Goal: Transaction & Acquisition: Purchase product/service

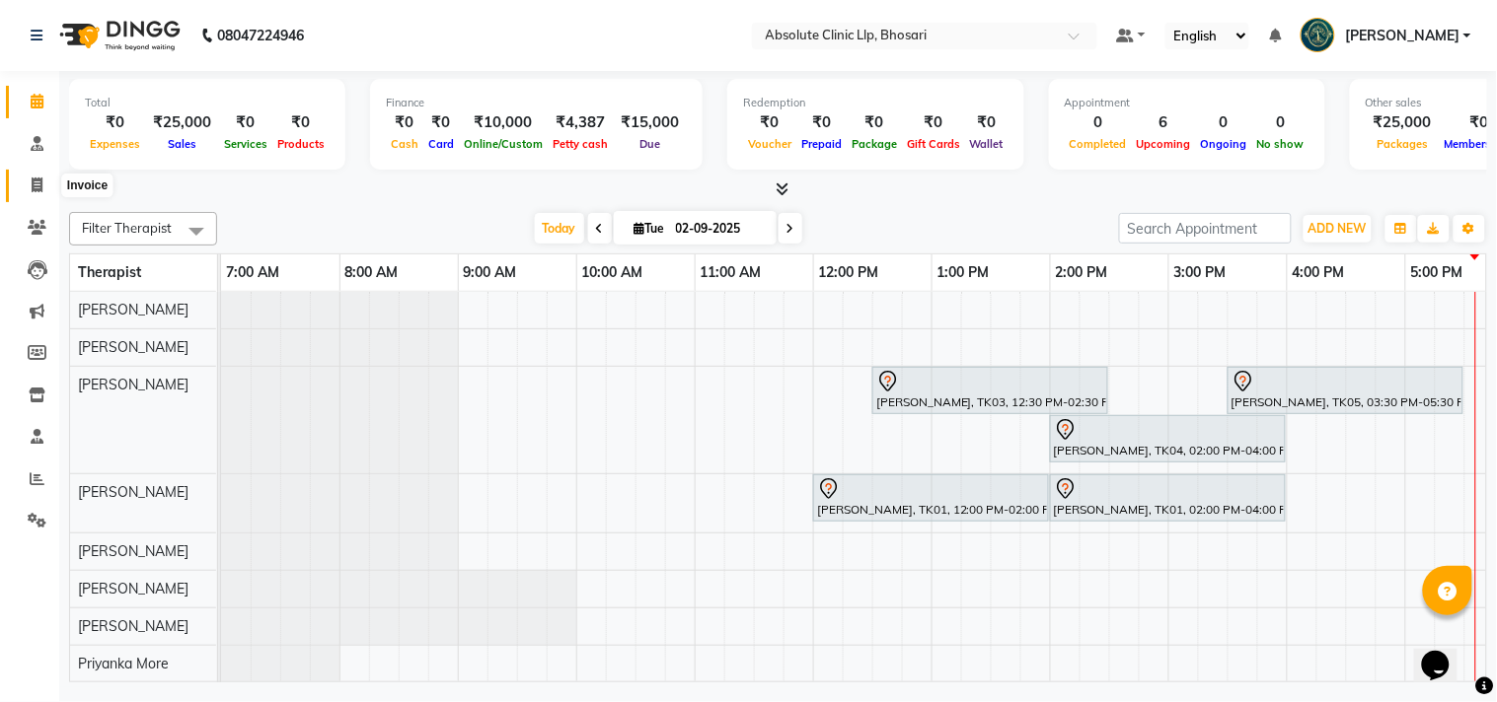
click at [32, 182] on icon at bounding box center [37, 185] width 11 height 15
select select "service"
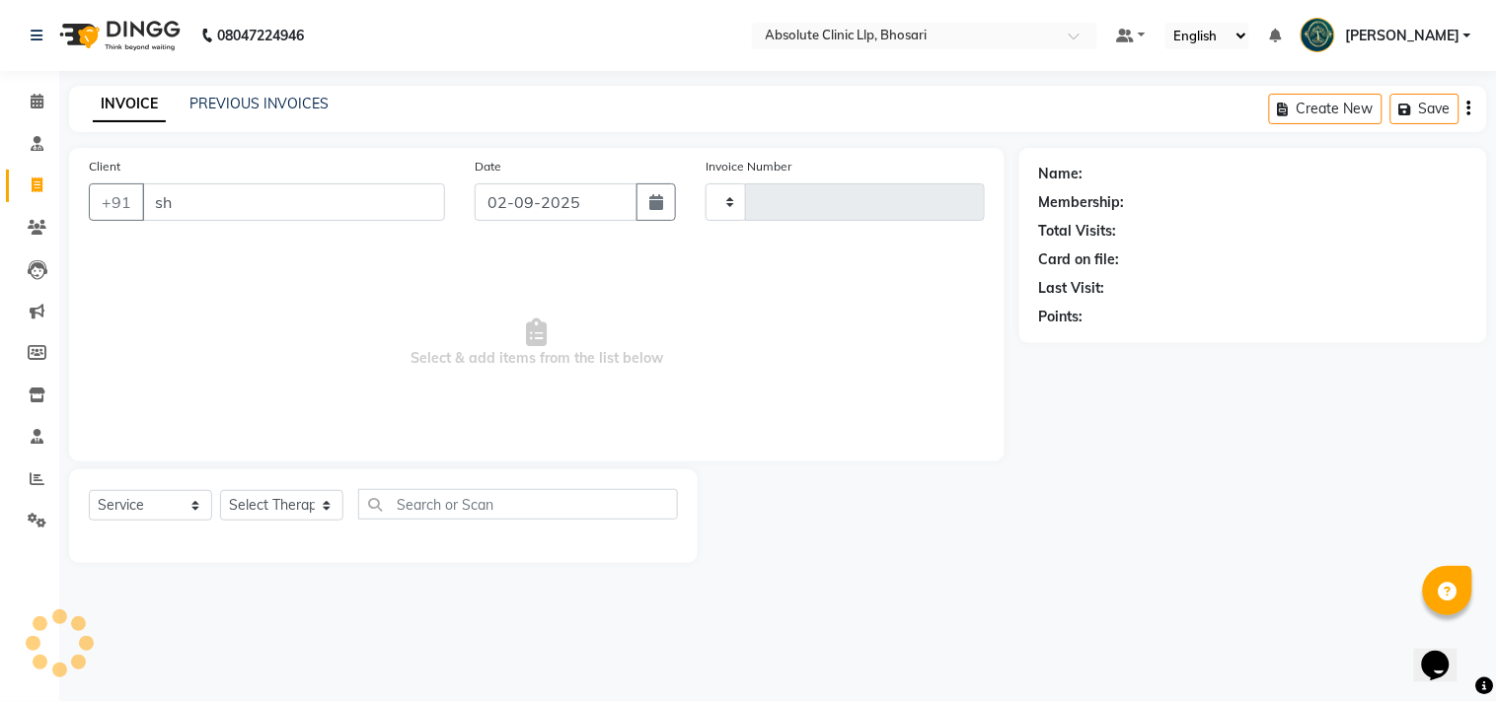
type input "sha"
type input "2365"
select select "4706"
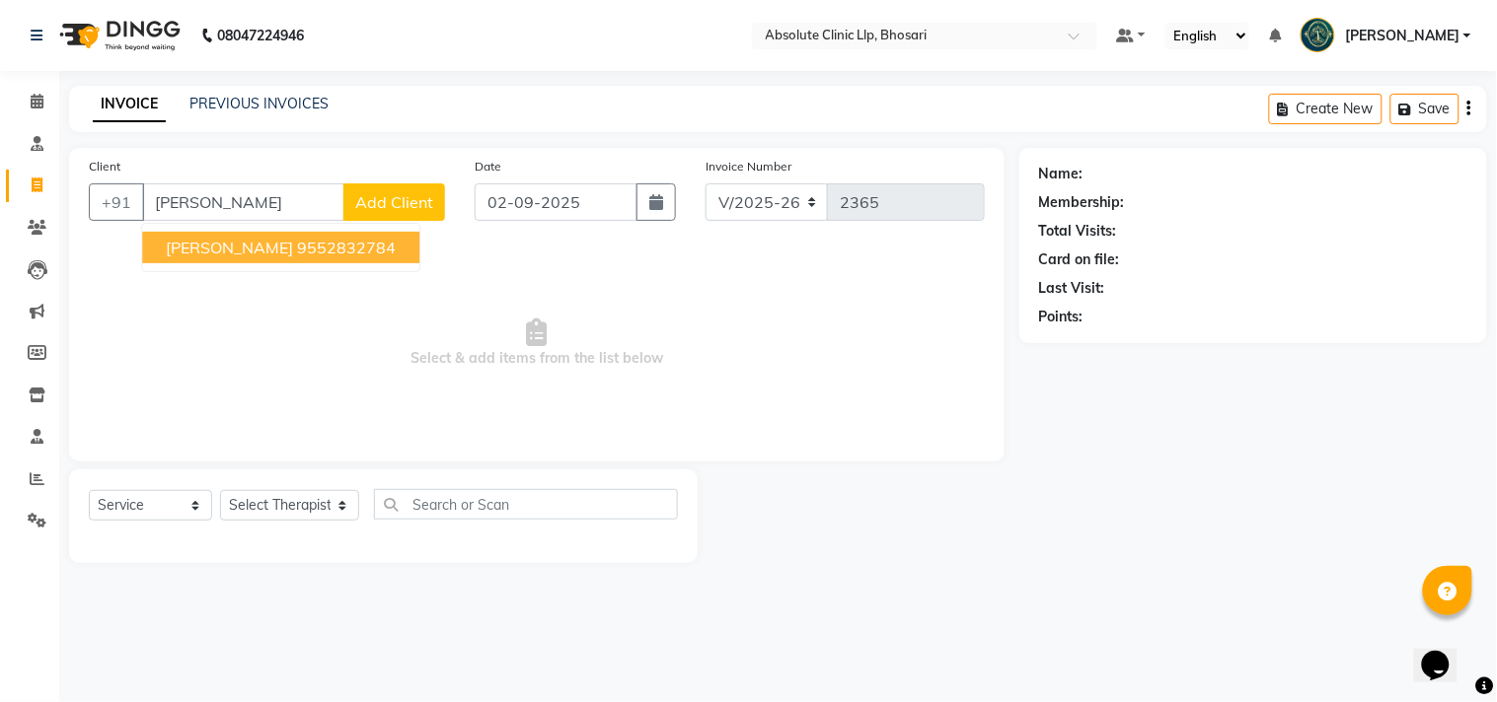
click at [256, 253] on span "[PERSON_NAME]" at bounding box center [229, 248] width 127 height 20
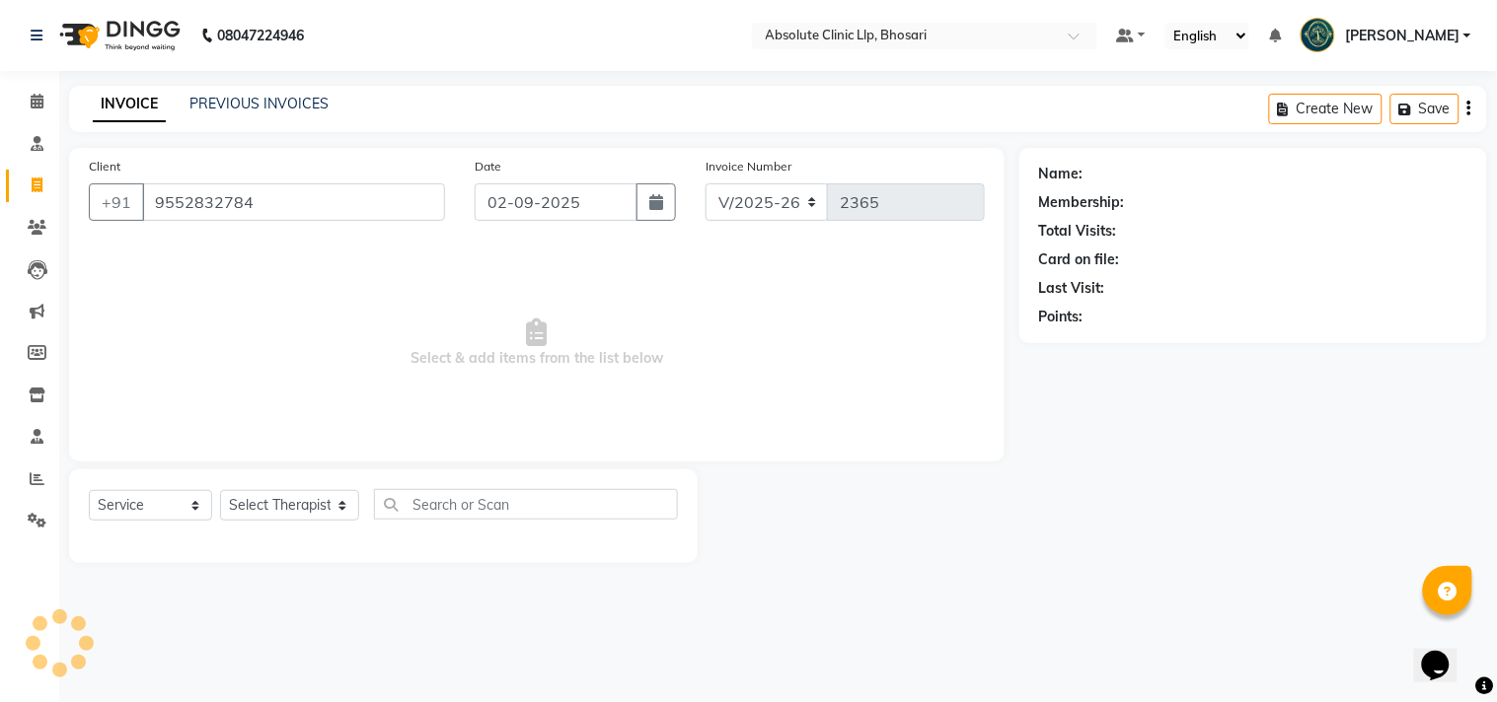
type input "9552832784"
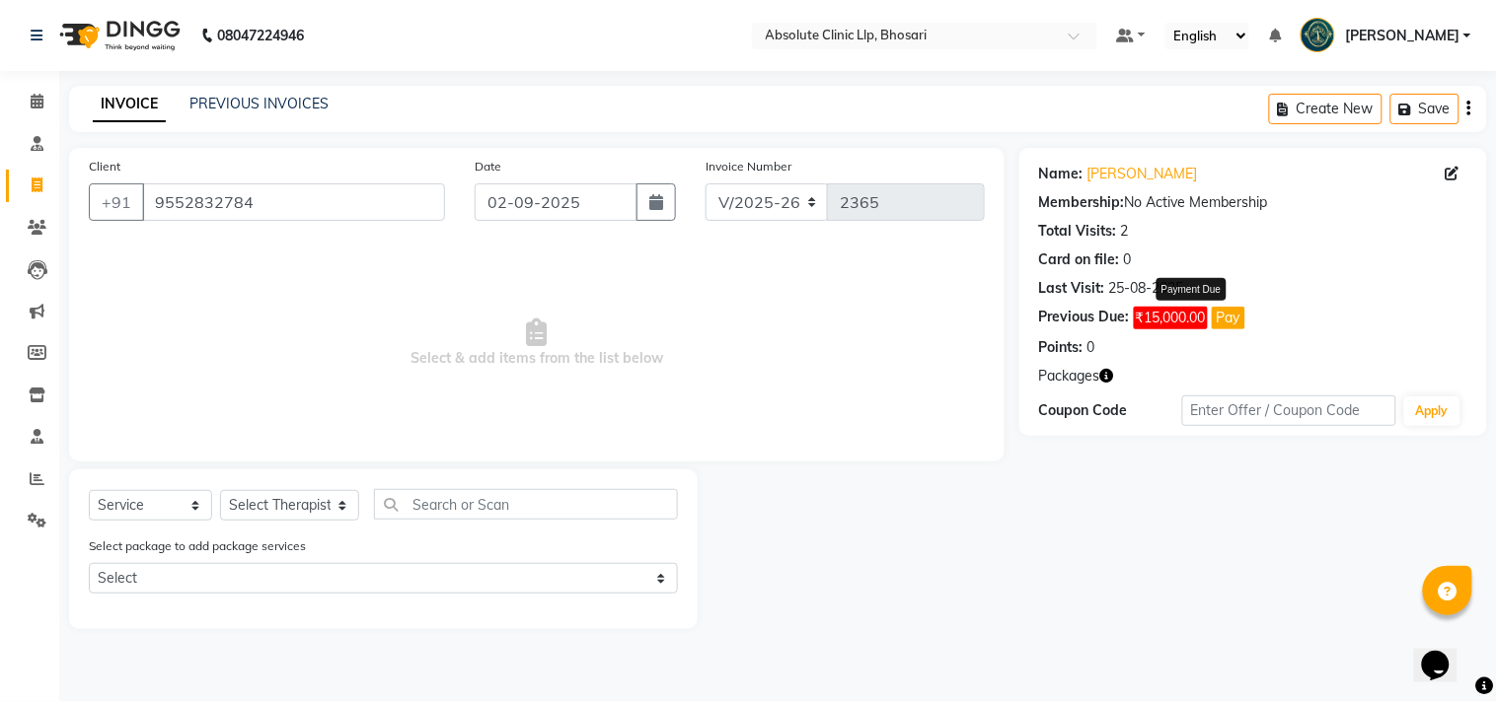
click at [1238, 314] on button "Pay" at bounding box center [1228, 318] width 34 height 23
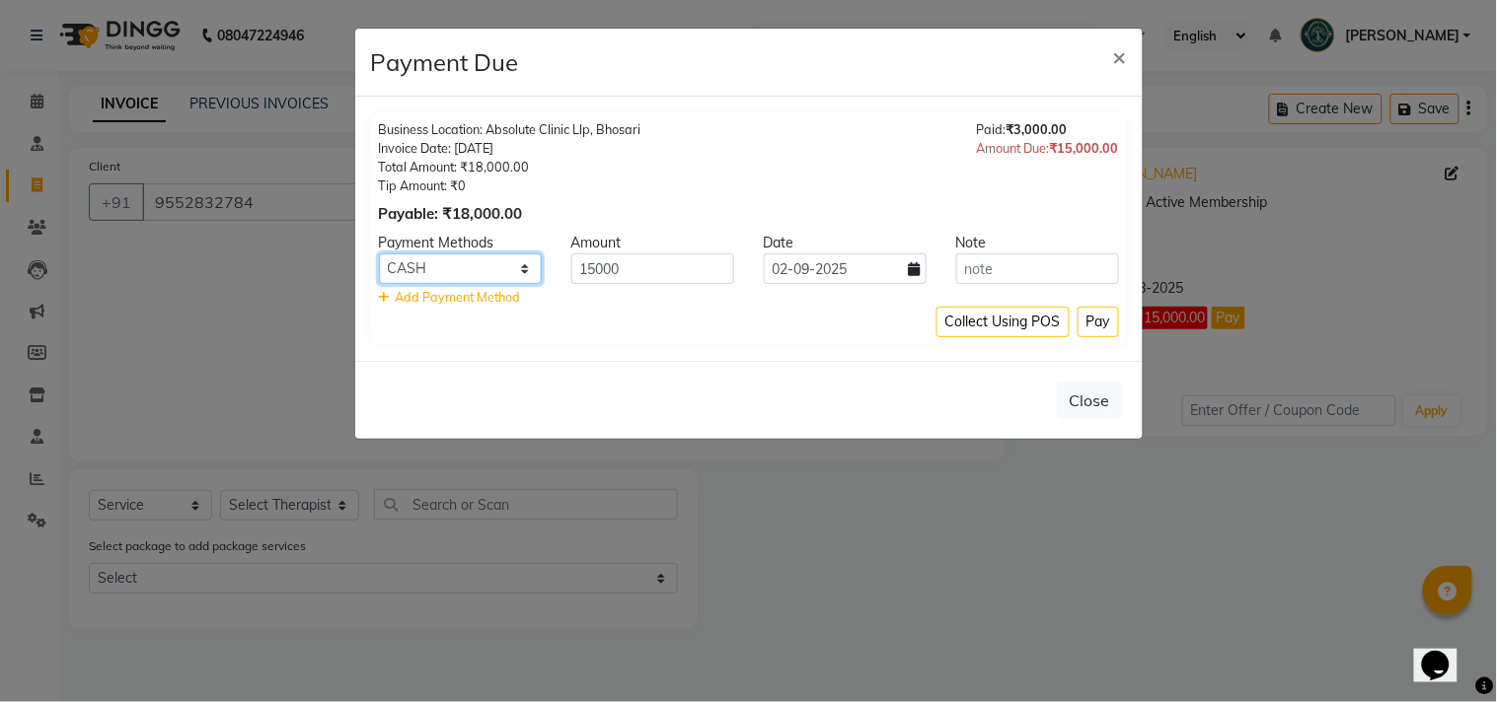
click at [436, 264] on select "CASH Cheque Complimentary BFL GMoney LoanTap SaveIN CARD GPay" at bounding box center [460, 269] width 163 height 31
select select "5"
click at [379, 254] on select "CASH Cheque Complimentary BFL GMoney LoanTap SaveIN CARD GPay" at bounding box center [460, 269] width 163 height 31
drag, startPoint x: 629, startPoint y: 274, endPoint x: 525, endPoint y: 291, distance: 105.9
click at [531, 292] on div "Payment Methods Amount Date Note CASH Cheque Complimentary BFL GMoney LoanTap S…" at bounding box center [749, 270] width 740 height 74
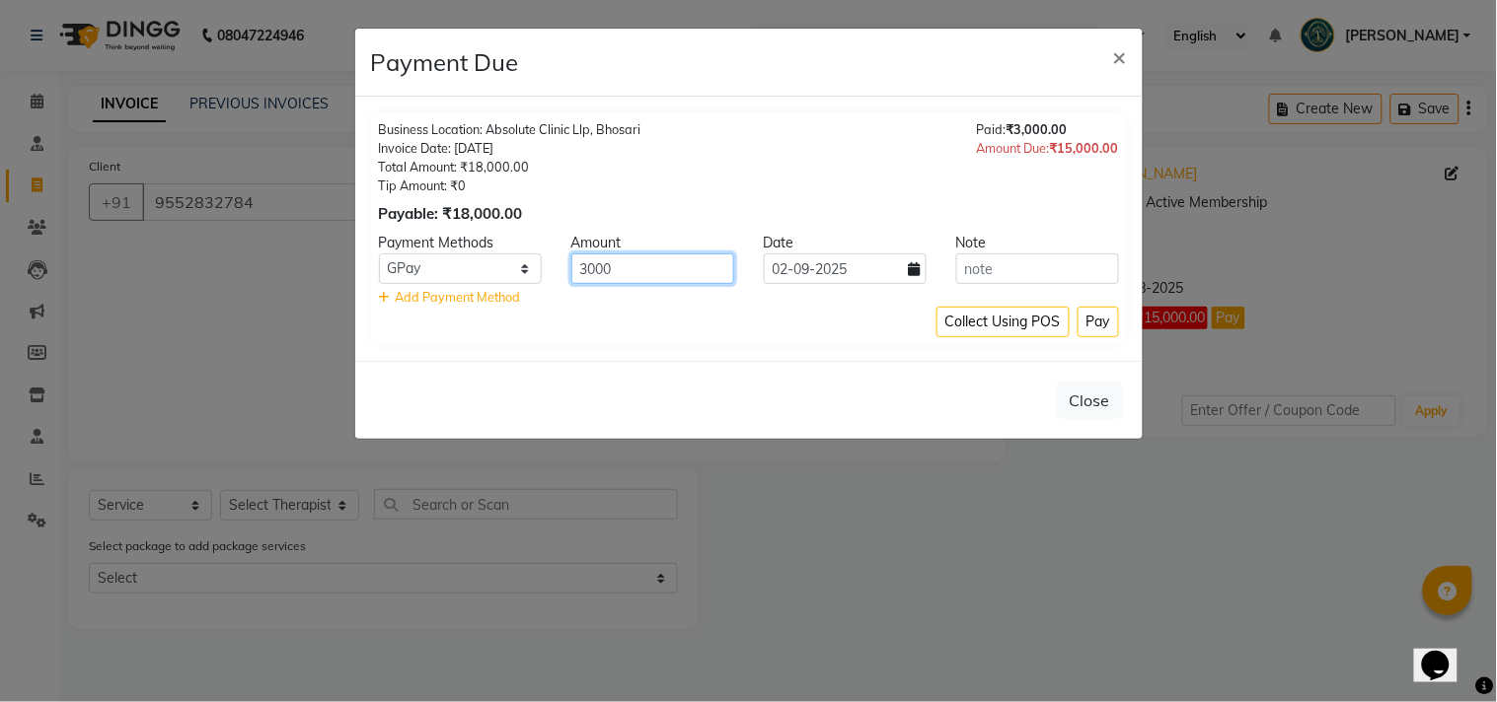
type input "3000"
click at [652, 312] on div "Collect Using POS Pay" at bounding box center [749, 322] width 740 height 31
click at [917, 274] on icon at bounding box center [915, 269] width 12 height 14
select select "9"
select select "2025"
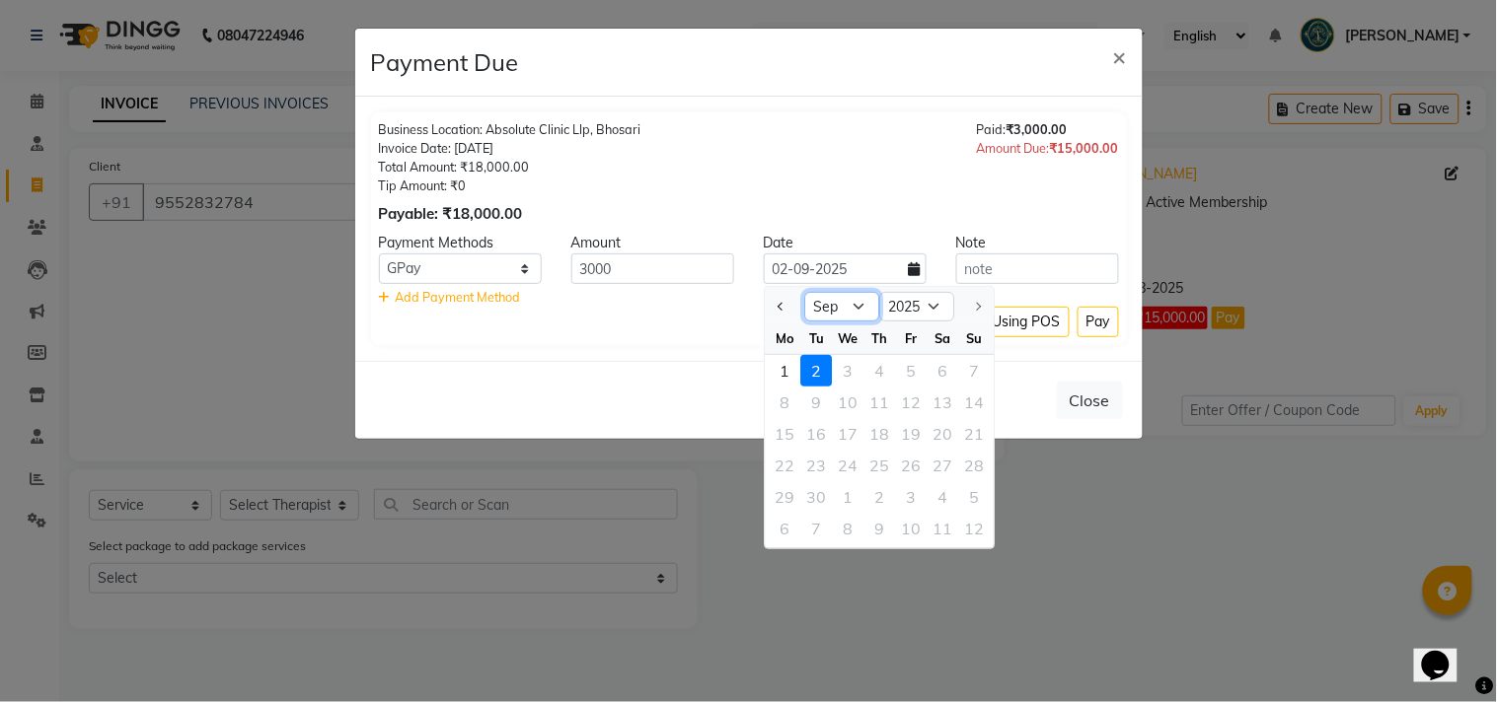
click at [842, 303] on select "Jan Feb Mar Apr May Jun [DATE] Aug Sep" at bounding box center [841, 307] width 75 height 30
select select "8"
click at [804, 292] on select "Jan Feb Mar Apr May Jun [DATE] Aug Sep" at bounding box center [841, 307] width 75 height 30
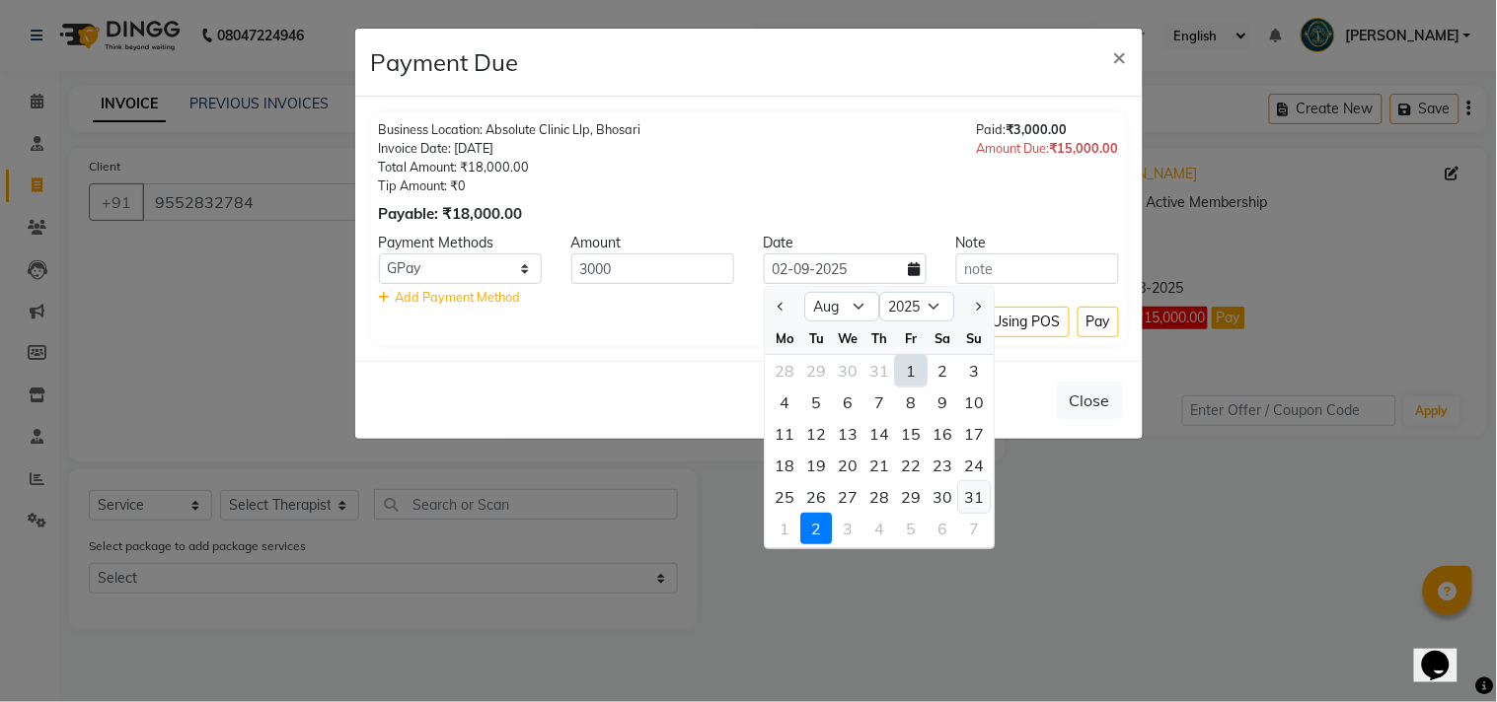
click at [975, 489] on div "31" at bounding box center [974, 497] width 32 height 32
type input "31-08-2025"
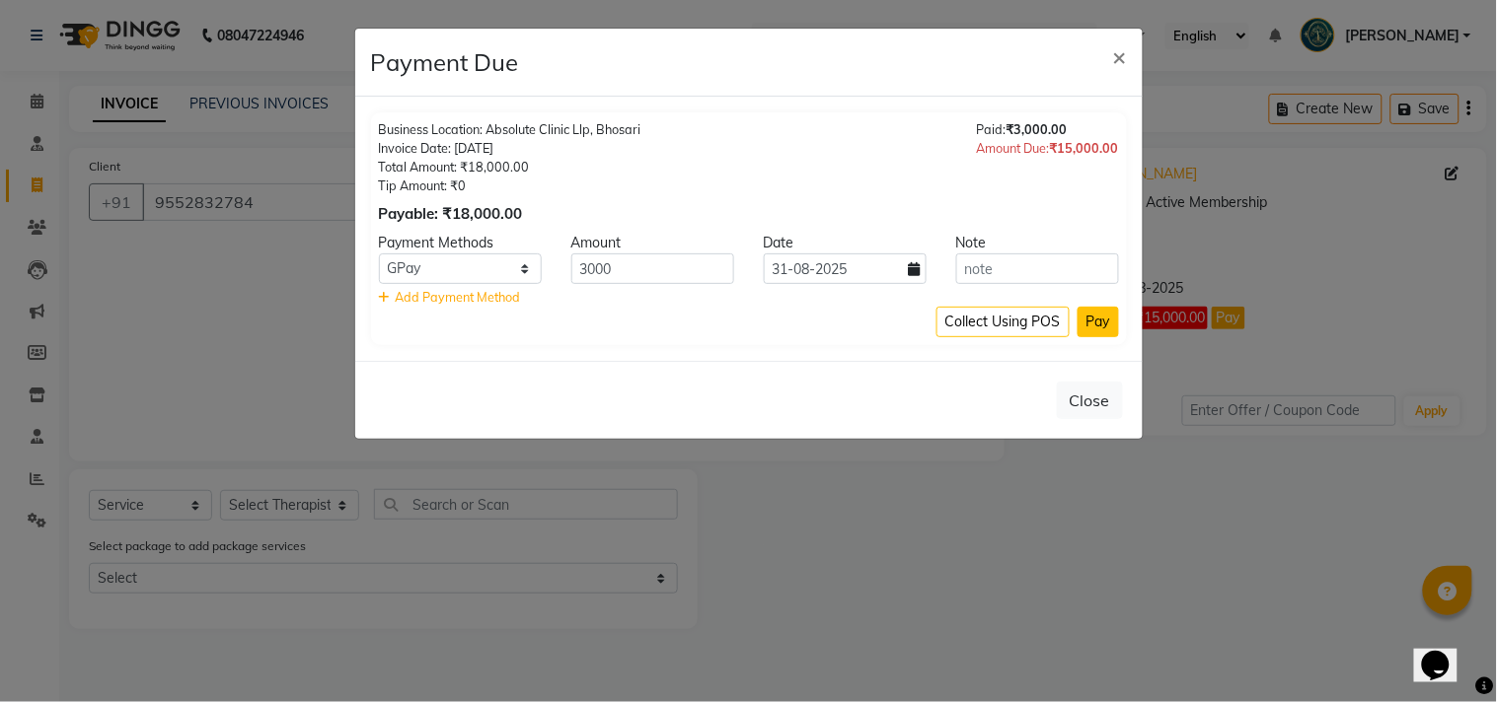
click at [1096, 326] on button "Pay" at bounding box center [1097, 322] width 41 height 31
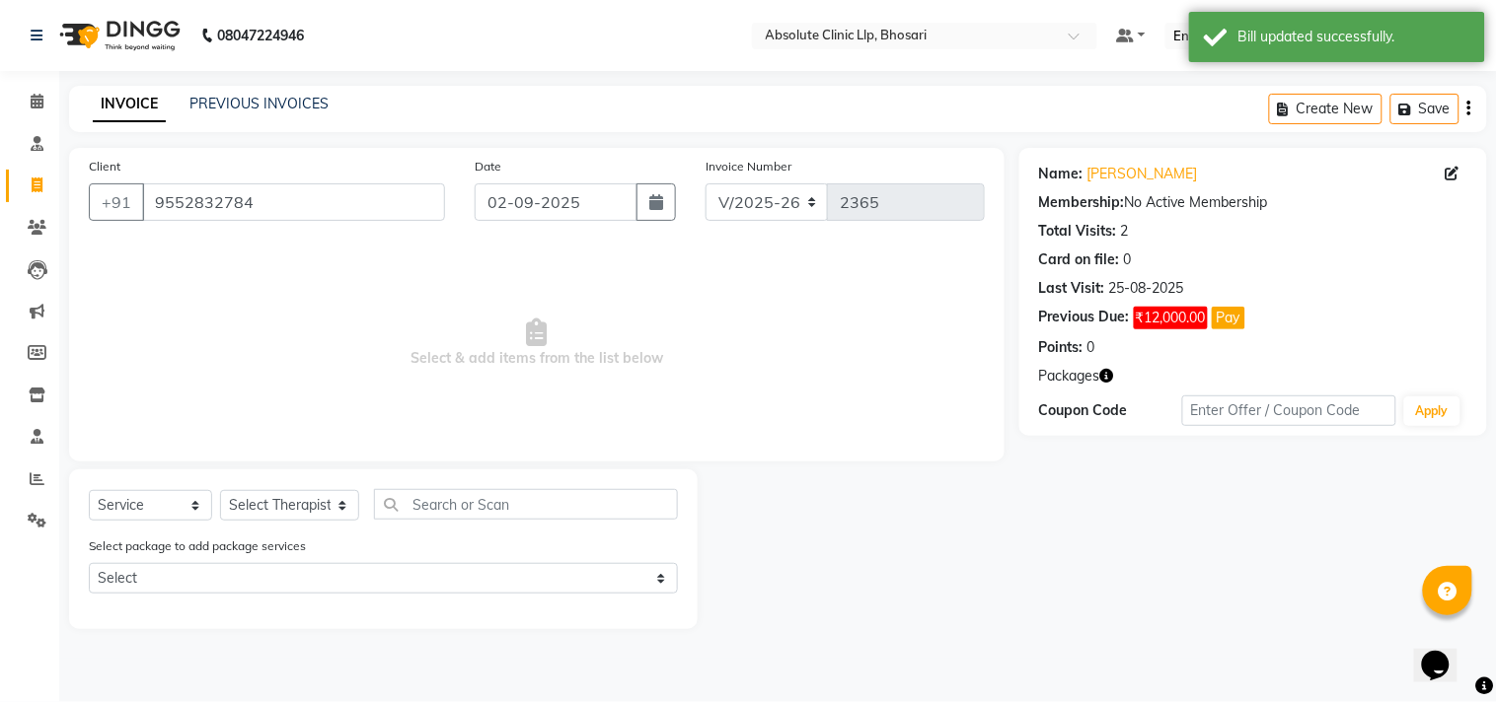
click at [140, 35] on img at bounding box center [117, 35] width 135 height 55
